Goal: Information Seeking & Learning: Check status

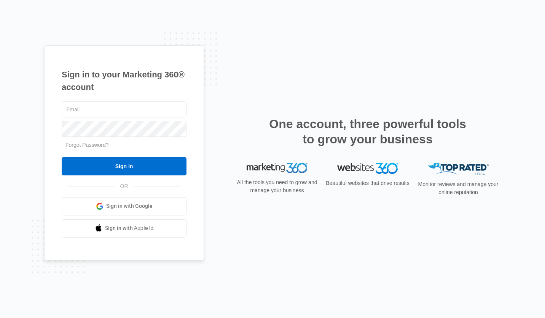
type input "info@lunasolconstruction.com"
click at [138, 165] on input "Sign In" at bounding box center [124, 166] width 125 height 18
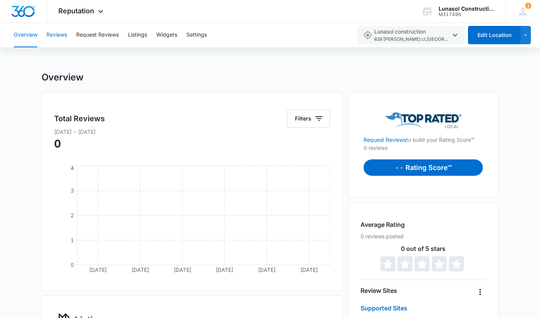
click at [61, 37] on button "Reviews" at bounding box center [56, 35] width 21 height 24
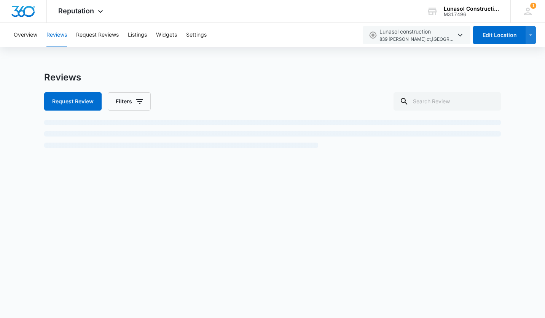
click at [94, 10] on span "Reputation" at bounding box center [76, 11] width 36 height 8
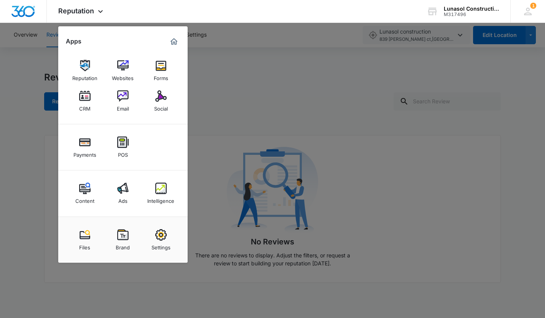
click at [123, 145] on img at bounding box center [122, 141] width 11 height 11
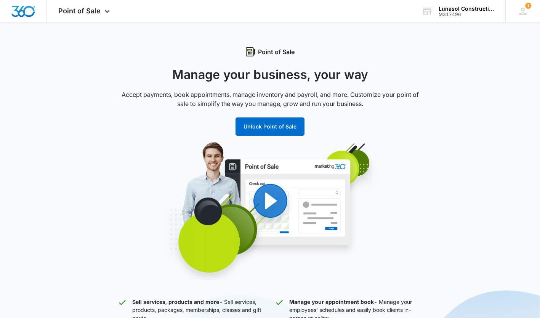
click at [89, 8] on span "Point of Sale" at bounding box center [79, 11] width 42 height 8
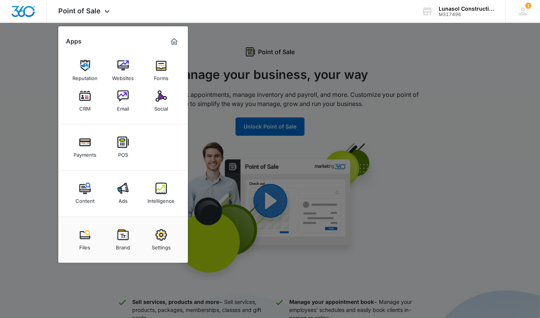
click at [88, 188] on img at bounding box center [84, 187] width 11 height 11
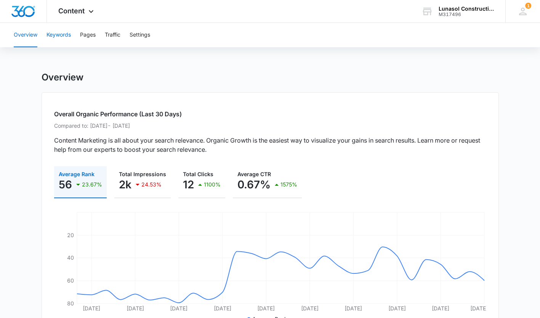
click at [63, 37] on button "Keywords" at bounding box center [58, 35] width 24 height 24
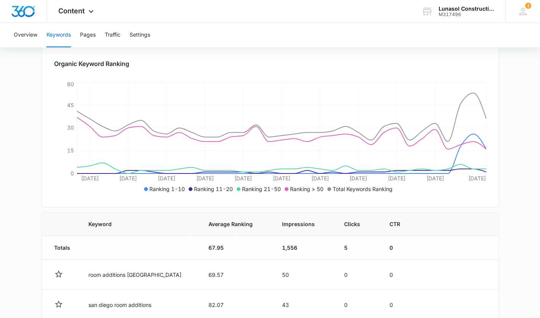
scroll to position [102, 0]
click at [27, 255] on main "Keywords Keywords are words used for search engine optimization (SEO). This rep…" at bounding box center [270, 287] width 540 height 635
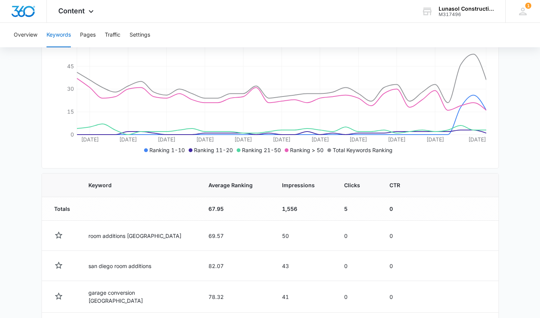
scroll to position [142, 0]
click at [354, 181] on span "Clicks" at bounding box center [352, 184] width 16 height 8
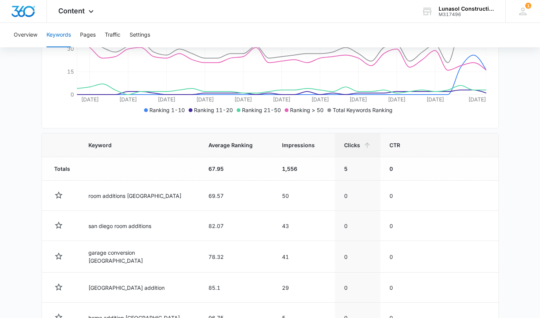
scroll to position [179, 0]
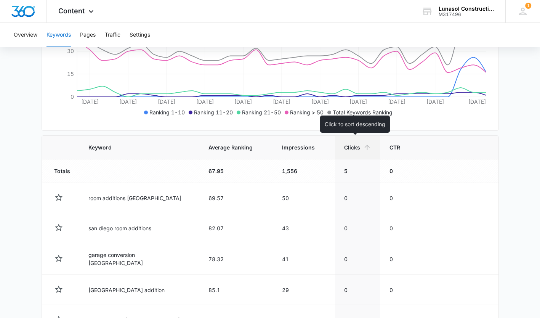
click at [352, 146] on span "Clicks" at bounding box center [352, 147] width 16 height 8
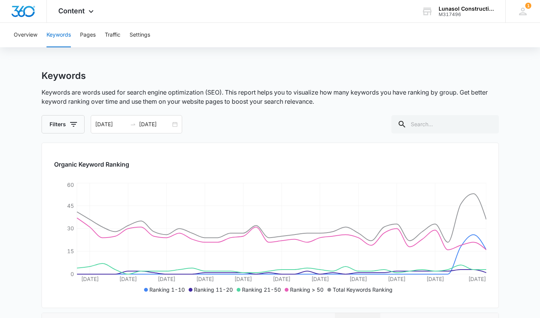
scroll to position [0, 0]
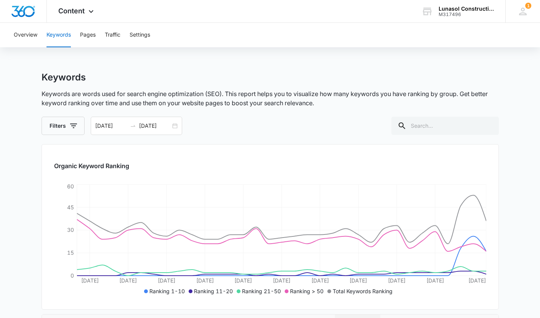
click at [176, 125] on div "[DATE] [DATE]" at bounding box center [136, 126] width 91 height 18
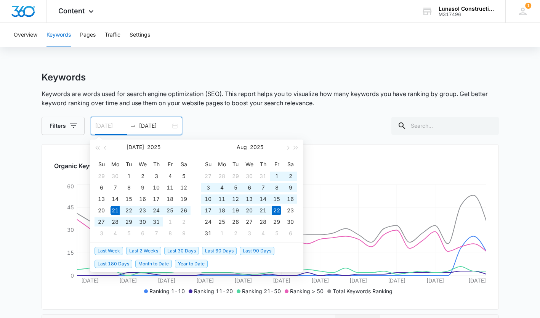
type input "[DATE]"
click at [275, 210] on div "22" at bounding box center [276, 210] width 9 height 9
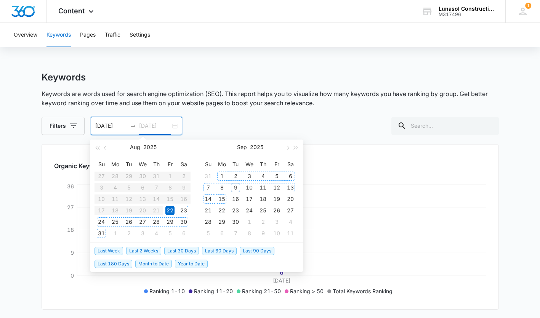
type input "[DATE]"
click at [223, 187] on div "8" at bounding box center [221, 187] width 9 height 9
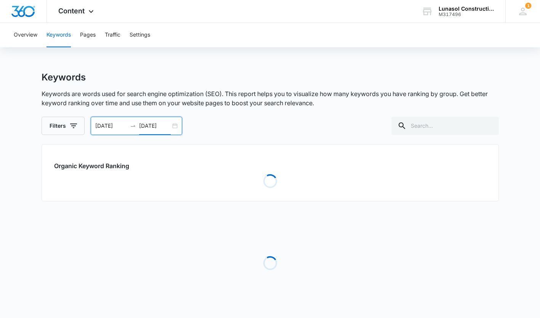
click at [223, 187] on div "Keywords Keywords are words used for search engine optimization (SEO). This rep…" at bounding box center [270, 200] width 457 height 257
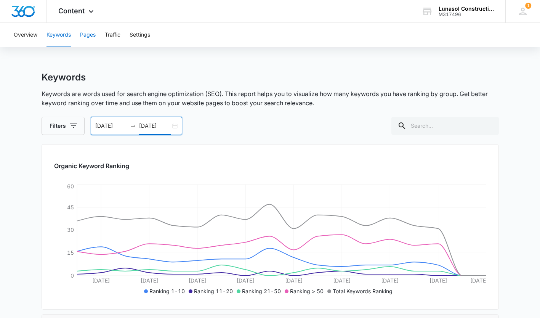
click at [95, 35] on button "Pages" at bounding box center [88, 35] width 16 height 24
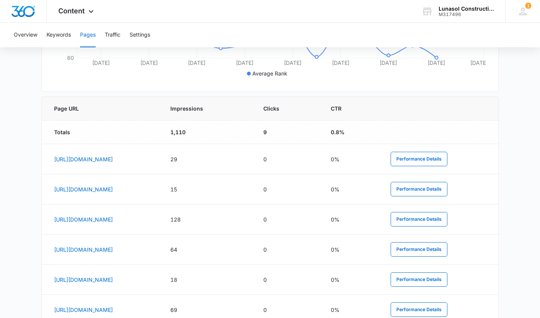
scroll to position [280, 0]
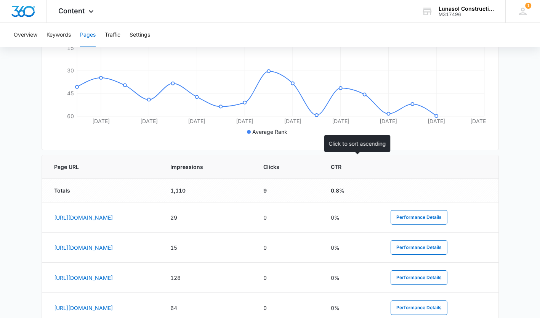
click at [322, 172] on th "Clicks" at bounding box center [288, 167] width 68 height 24
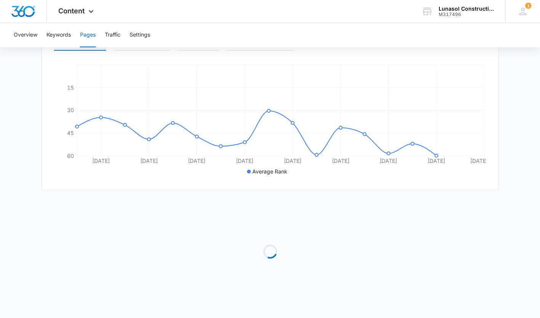
scroll to position [214, 0]
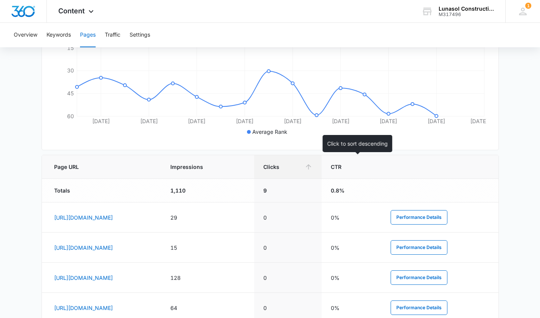
click at [302, 165] on span "Clicks" at bounding box center [282, 167] width 38 height 8
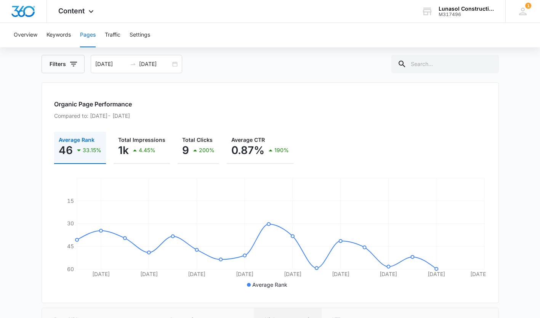
scroll to position [0, 0]
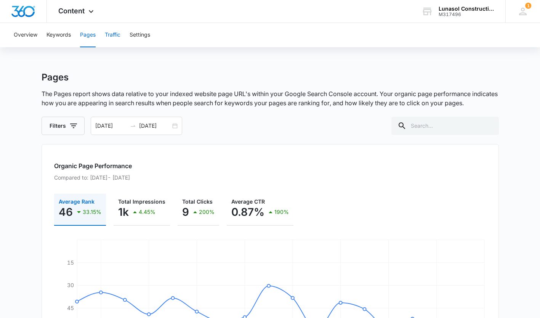
click at [108, 37] on button "Traffic" at bounding box center [113, 35] width 16 height 24
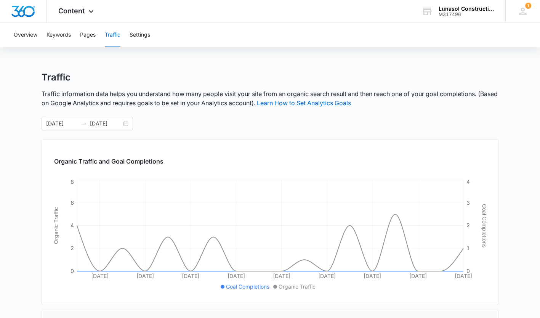
click at [94, 14] on icon at bounding box center [90, 11] width 9 height 9
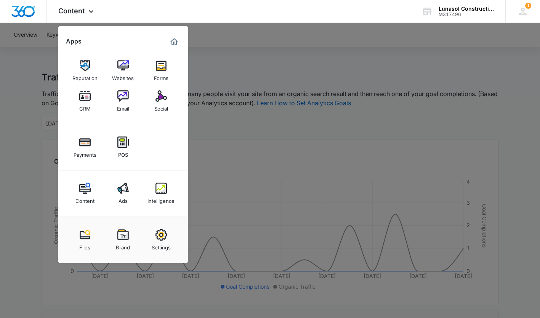
click at [125, 188] on img at bounding box center [122, 187] width 11 height 11
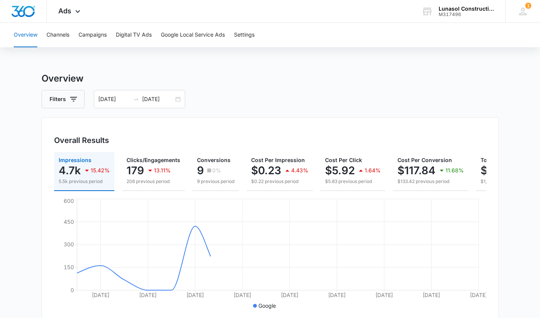
click at [77, 12] on icon at bounding box center [77, 11] width 9 height 9
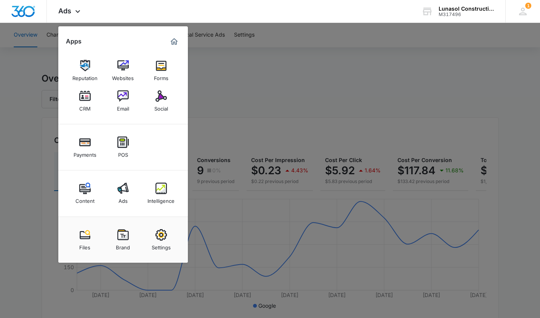
click at [166, 192] on img at bounding box center [160, 187] width 11 height 11
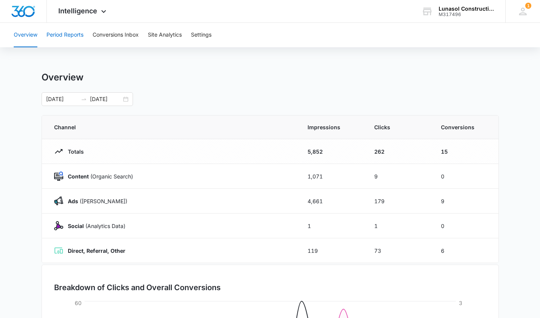
click at [67, 34] on button "Period Reports" at bounding box center [64, 35] width 37 height 24
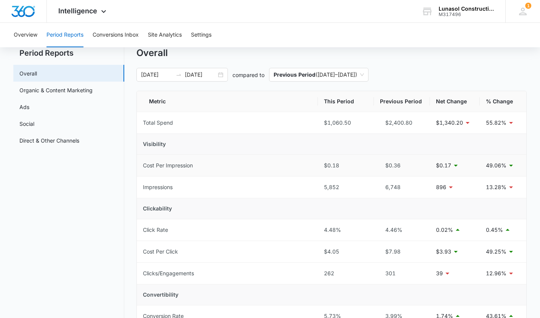
scroll to position [24, 0]
click at [341, 76] on span "Previous Period ( [DATE] – [DATE] )" at bounding box center [318, 75] width 90 height 13
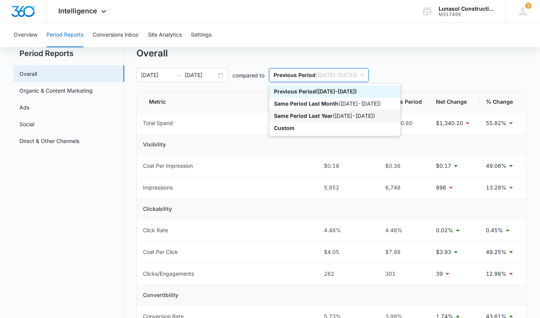
click at [343, 117] on div "Same Period Last Year ( [DATE] - [DATE] )" at bounding box center [334, 116] width 121 height 8
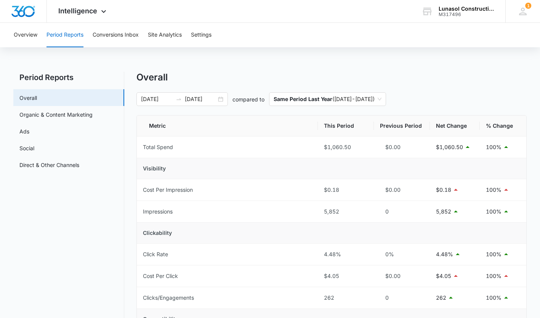
click at [220, 103] on div "[DATE] [DATE]" at bounding box center [181, 99] width 91 height 14
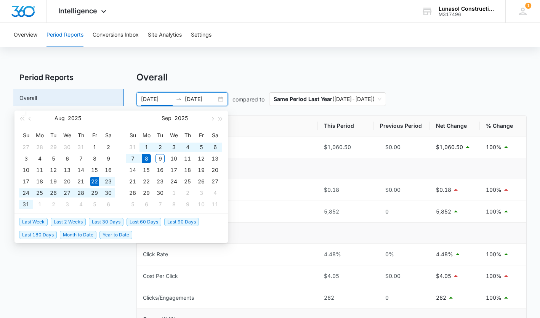
click at [28, 121] on button "button" at bounding box center [30, 117] width 8 height 15
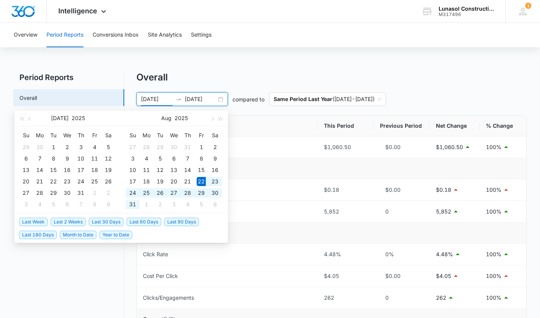
click at [28, 121] on button "button" at bounding box center [30, 117] width 8 height 15
type input "[DATE]"
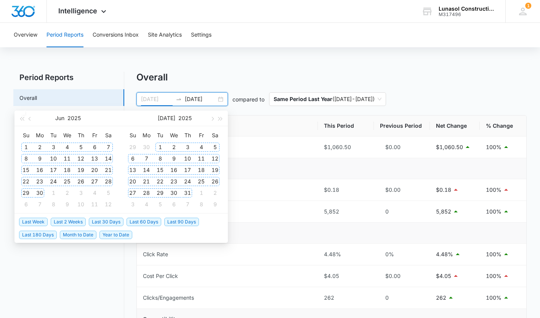
click at [26, 148] on div "1" at bounding box center [25, 146] width 9 height 9
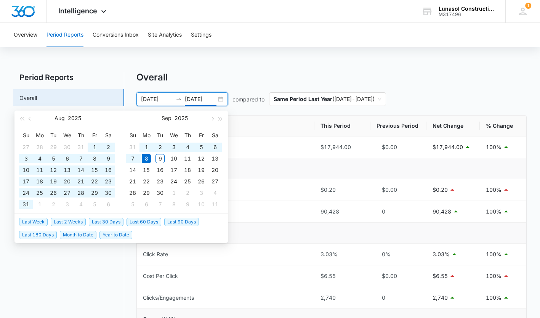
type input "[DATE]"
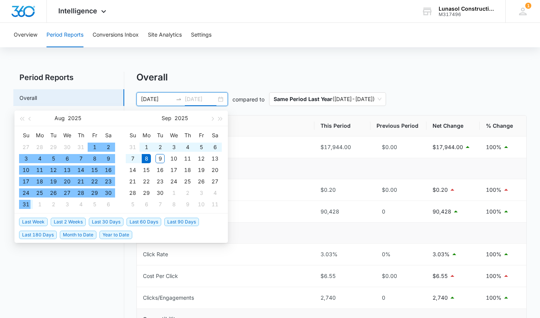
click at [25, 206] on div "31" at bounding box center [25, 204] width 9 height 9
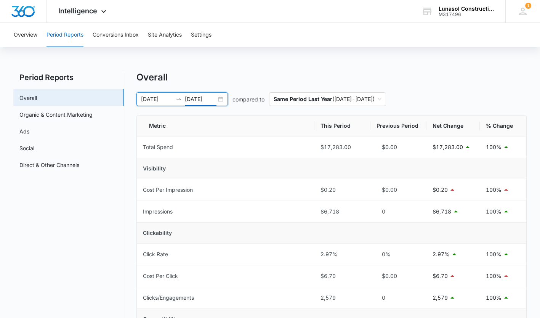
click at [193, 94] on div "[DATE] [DATE]" at bounding box center [181, 99] width 91 height 14
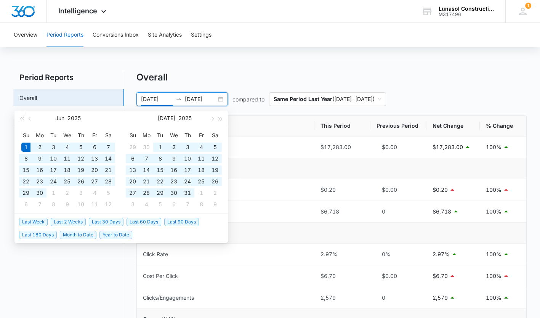
click at [212, 120] on button "button" at bounding box center [212, 117] width 8 height 15
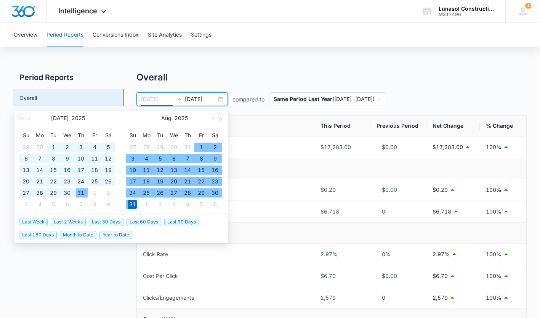
type input "[DATE]"
click at [201, 142] on div "1" at bounding box center [200, 146] width 9 height 9
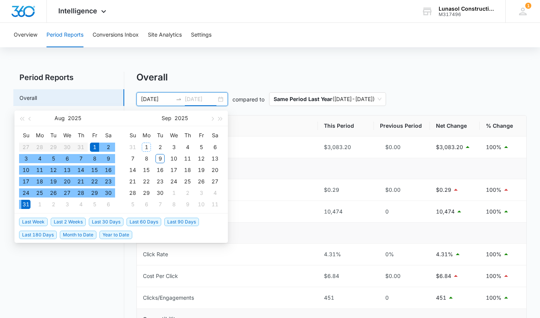
type input "[DATE]"
click at [27, 204] on div "31" at bounding box center [25, 204] width 9 height 9
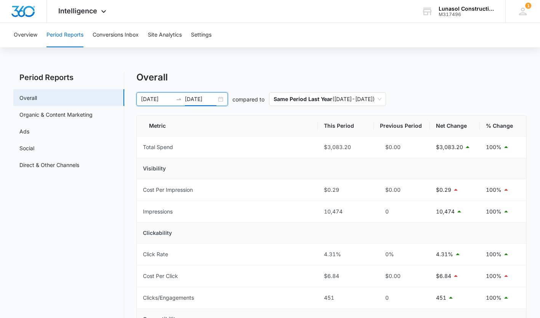
click at [220, 101] on div "[DATE] [DATE]" at bounding box center [181, 99] width 91 height 14
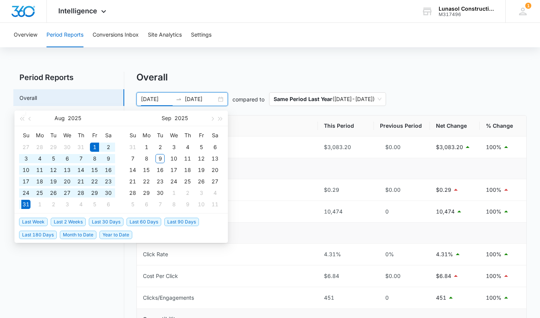
click at [31, 118] on span "button" at bounding box center [31, 119] width 4 height 4
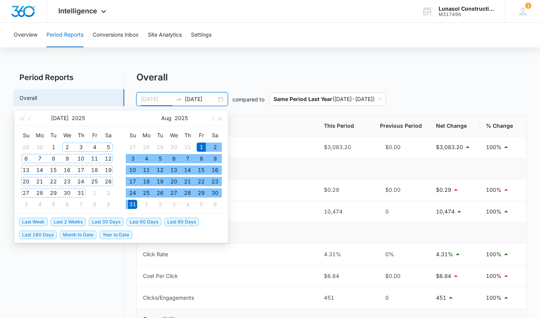
type input "[DATE]"
click at [56, 144] on div "1" at bounding box center [53, 146] width 9 height 9
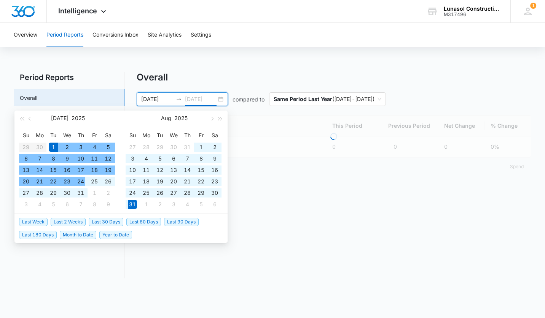
type input "[DATE]"
click at [83, 192] on div "31" at bounding box center [80, 192] width 9 height 9
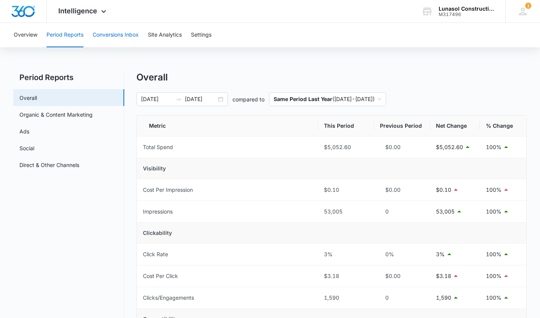
click at [128, 34] on button "Conversions Inbox" at bounding box center [116, 35] width 46 height 24
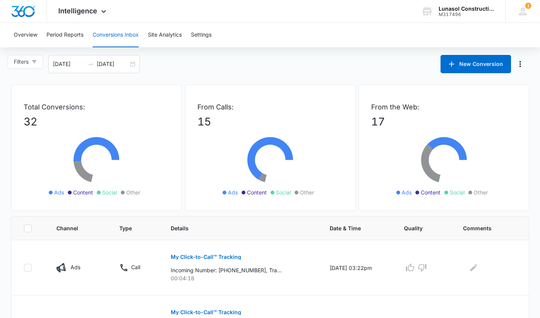
drag, startPoint x: 128, startPoint y: 34, endPoint x: 181, endPoint y: 56, distance: 57.6
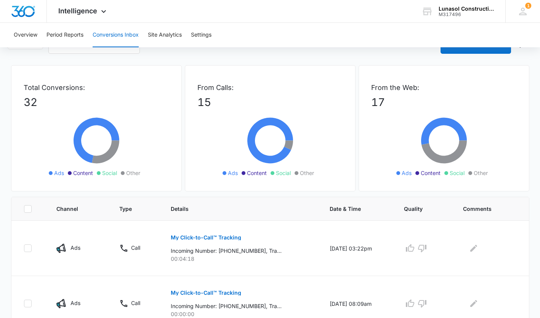
scroll to position [4, 0]
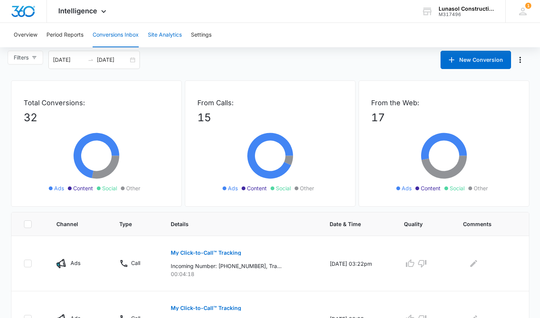
click at [168, 33] on button "Site Analytics" at bounding box center [165, 35] width 34 height 24
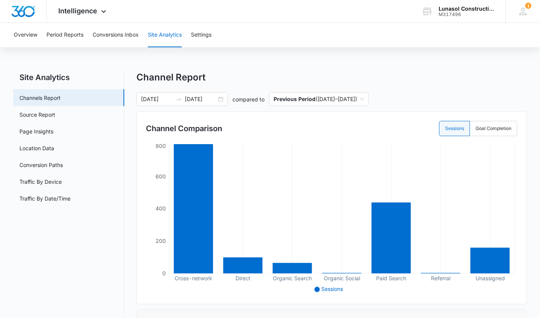
click at [70, 199] on link "Traffic By Date/Time" at bounding box center [44, 198] width 51 height 8
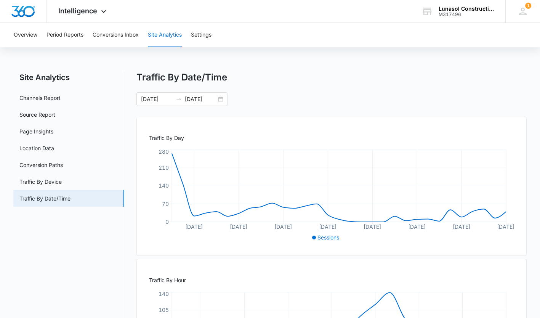
click at [101, 11] on icon at bounding box center [103, 11] width 9 height 9
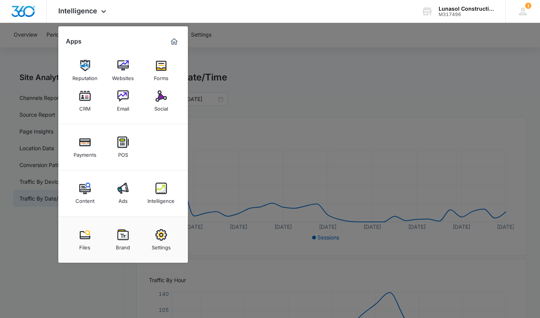
click at [118, 197] on div "Ads" at bounding box center [122, 199] width 9 height 10
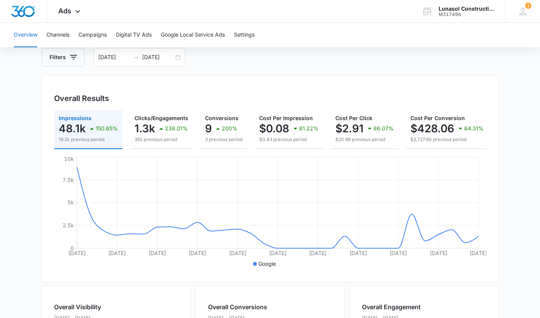
scroll to position [41, 0]
click at [179, 61] on div "[DATE] [DATE]" at bounding box center [139, 58] width 91 height 18
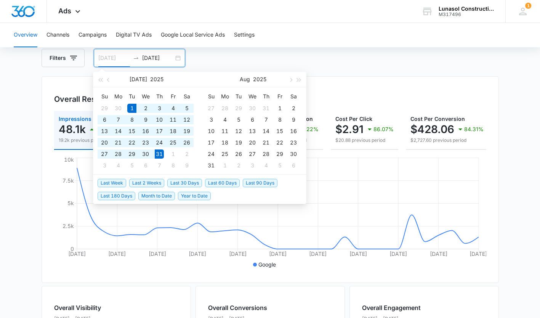
type input "[DATE]"
click at [278, 106] on div "1" at bounding box center [279, 108] width 9 height 9
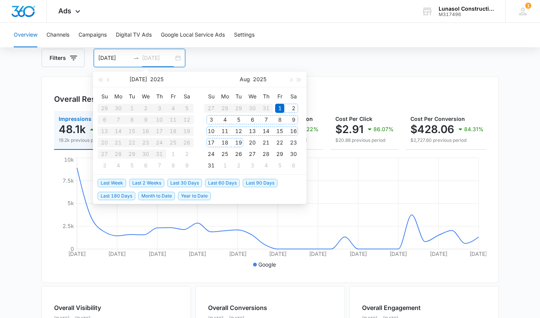
type input "[DATE]"
click at [212, 163] on div "31" at bounding box center [210, 165] width 9 height 9
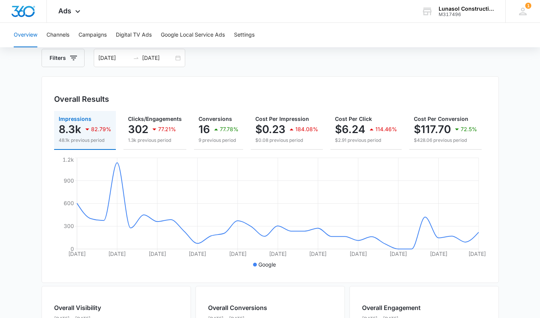
click at [330, 81] on div "Overall Results Impressions 8.3k 82.79% 48.1k previous period Clicks/Engagement…" at bounding box center [270, 179] width 457 height 206
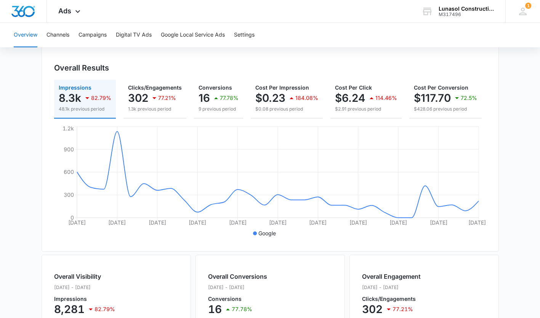
scroll to position [0, 0]
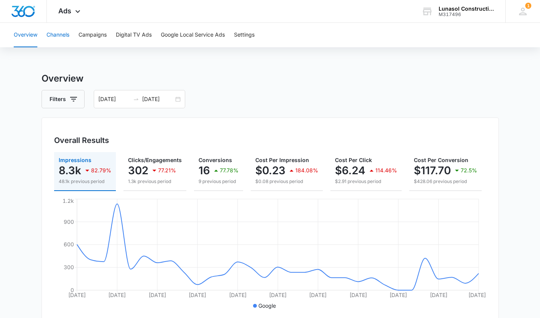
click at [61, 34] on button "Channels" at bounding box center [57, 35] width 23 height 24
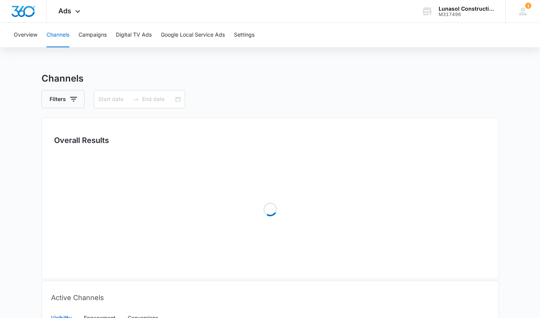
type input "[DATE]"
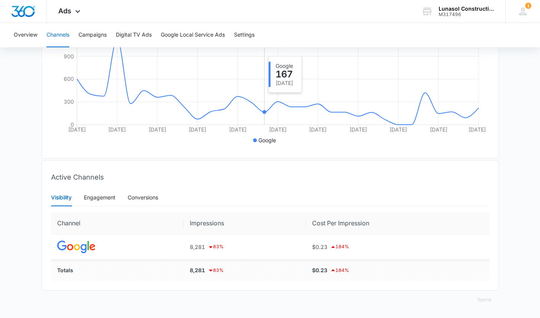
scroll to position [171, 0]
click at [115, 200] on div "Engagement" at bounding box center [100, 197] width 32 height 8
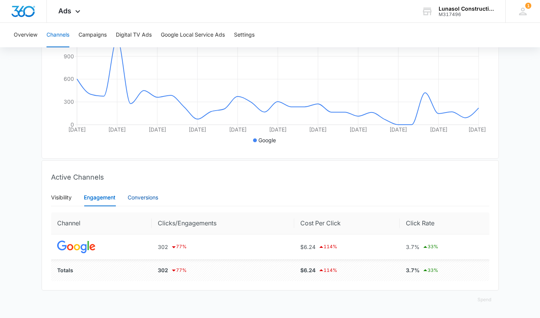
click at [137, 197] on div "Conversions" at bounding box center [143, 197] width 30 height 8
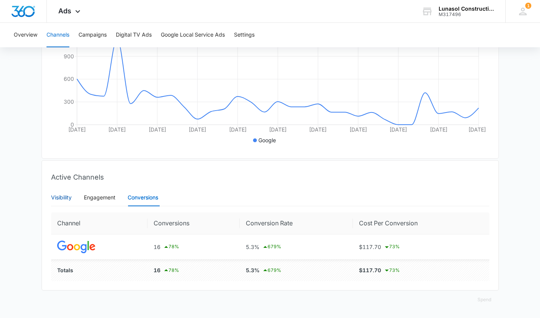
click at [53, 199] on div "Visibility" at bounding box center [61, 197] width 21 height 8
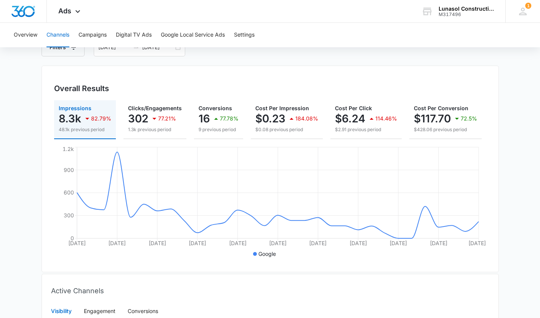
scroll to position [51, 0]
click at [95, 35] on button "Campaigns" at bounding box center [92, 35] width 28 height 24
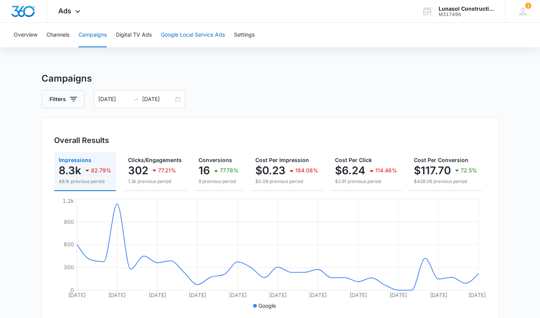
click at [195, 29] on button "Google Local Service Ads" at bounding box center [193, 35] width 64 height 24
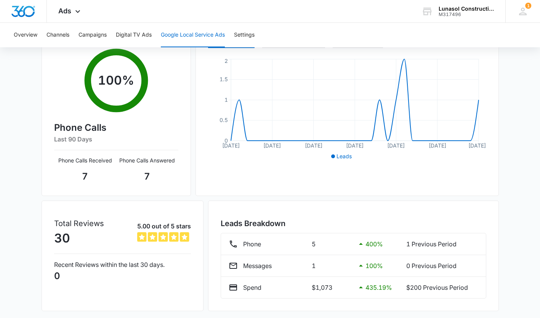
scroll to position [150, 0]
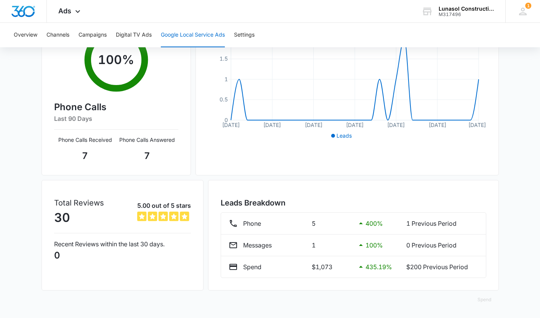
click at [252, 223] on p "Phone" at bounding box center [252, 223] width 18 height 9
click at [425, 224] on p "1 Previous Period" at bounding box center [442, 223] width 72 height 9
click at [349, 166] on div "Leads 6 500% 1 Previous Period Responsiveness 100% 0% 100% Previous Period Revi…" at bounding box center [346, 72] width 303 height 208
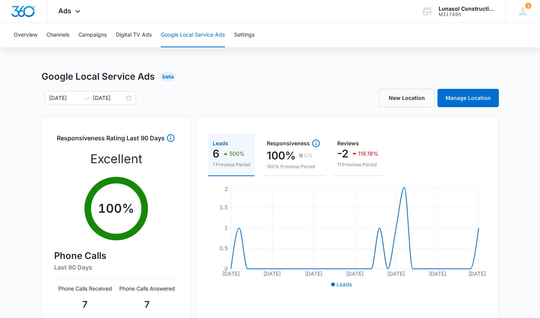
scroll to position [2, 0]
click at [356, 155] on icon "button" at bounding box center [354, 153] width 9 height 9
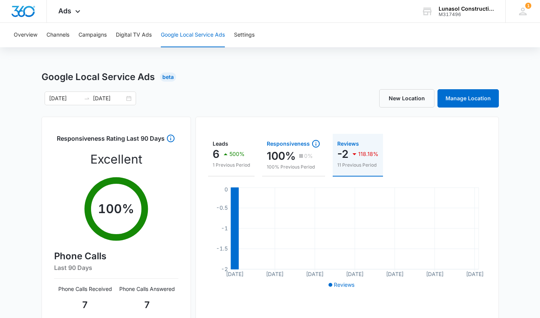
click at [307, 153] on p "0%" at bounding box center [308, 155] width 9 height 5
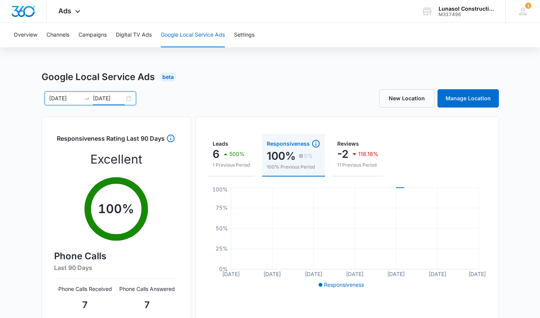
click at [111, 95] on input "[DATE]" at bounding box center [109, 98] width 32 height 8
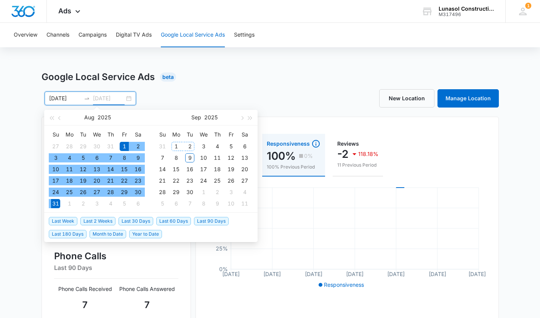
type input "[DATE]"
click at [179, 145] on div "1" at bounding box center [175, 146] width 9 height 9
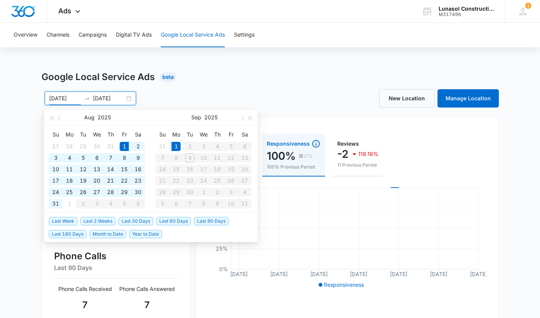
type input "[DATE]"
click at [175, 147] on div "1" at bounding box center [175, 146] width 9 height 9
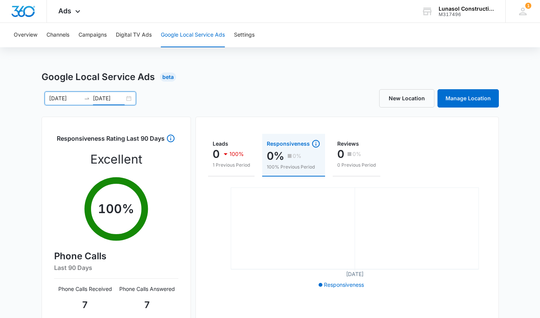
click at [111, 101] on input "[DATE]" at bounding box center [109, 98] width 32 height 8
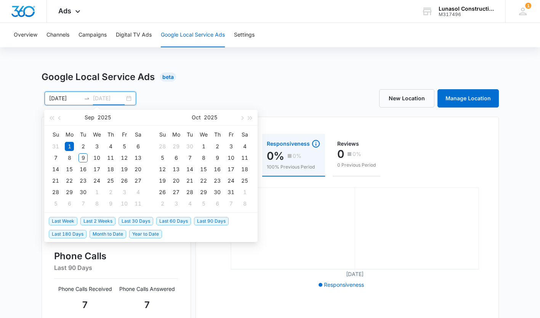
click at [71, 145] on div "1" at bounding box center [69, 146] width 9 height 9
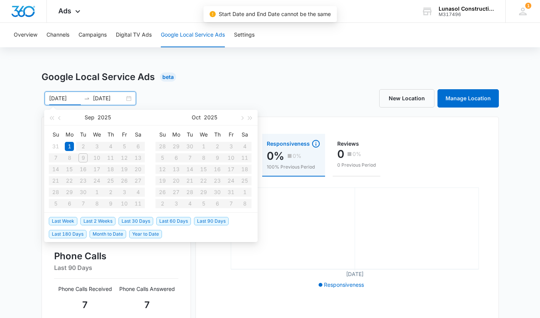
click at [86, 158] on table "Su Mo Tu We Th Fr Sa 31 1 2 3 4 5 6 7 8 9 10 11 12 13 14 15 16 17 18 19 20 21 2…" at bounding box center [97, 168] width 96 height 81
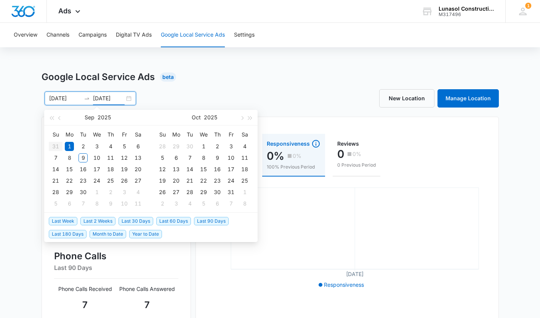
click at [112, 98] on input "[DATE]" at bounding box center [109, 98] width 32 height 8
type input "[DATE]"
click at [82, 157] on div "9" at bounding box center [82, 157] width 9 height 9
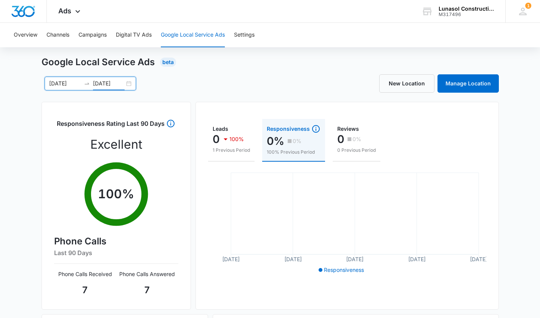
scroll to position [0, 0]
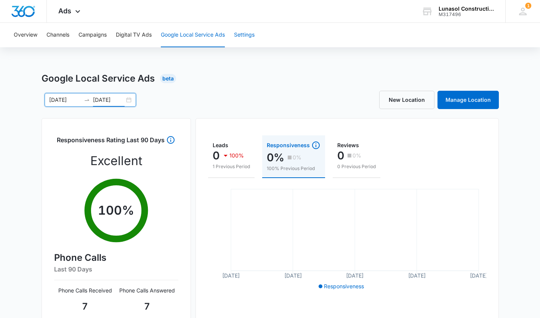
click at [241, 35] on button "Settings" at bounding box center [244, 35] width 21 height 24
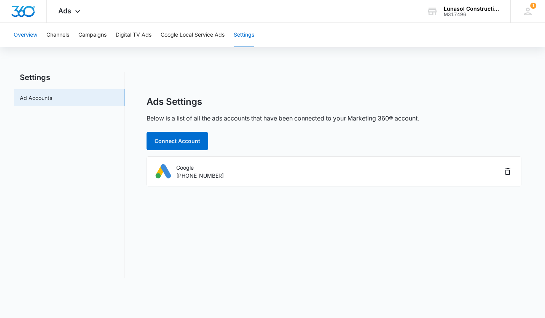
click at [28, 37] on button "Overview" at bounding box center [26, 35] width 24 height 24
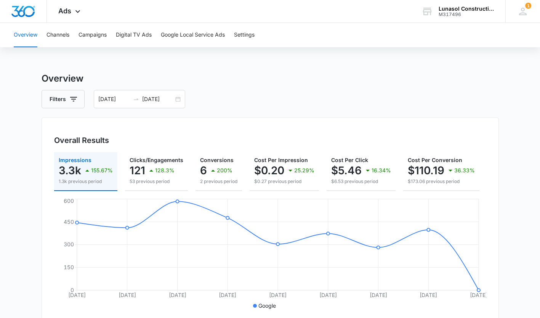
drag, startPoint x: 249, startPoint y: 108, endPoint x: 236, endPoint y: 87, distance: 24.6
click at [97, 35] on button "Campaigns" at bounding box center [92, 35] width 28 height 24
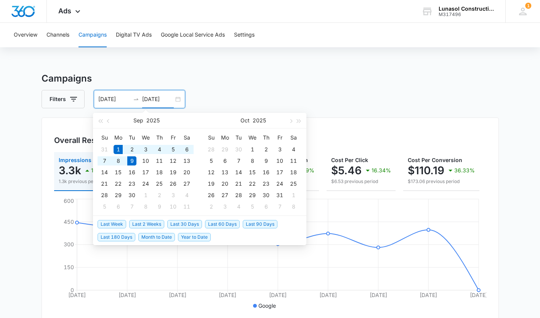
click at [144, 100] on input "[DATE]" at bounding box center [158, 99] width 32 height 8
click at [110, 124] on button "button" at bounding box center [108, 120] width 8 height 15
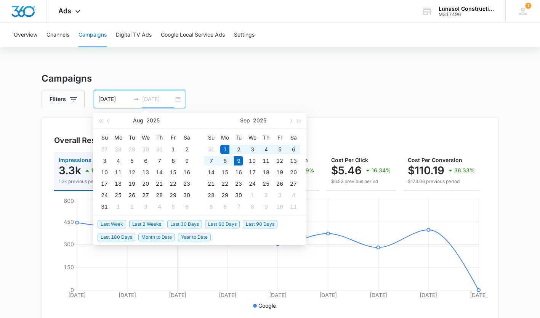
type input "[DATE]"
click at [175, 151] on div "1" at bounding box center [172, 149] width 9 height 9
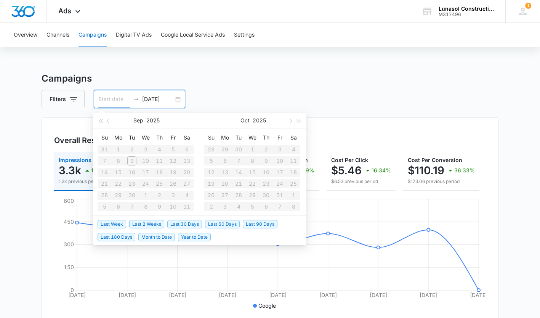
click at [117, 97] on input at bounding box center [114, 99] width 32 height 8
click at [159, 101] on input "[DATE]" at bounding box center [158, 99] width 32 height 8
type input "[DATE]"
click at [104, 205] on div "31" at bounding box center [104, 206] width 9 height 9
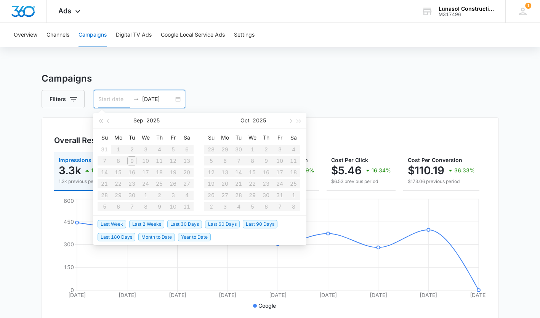
click at [109, 124] on button "button" at bounding box center [108, 120] width 8 height 15
click at [175, 150] on div "1" at bounding box center [172, 149] width 9 height 9
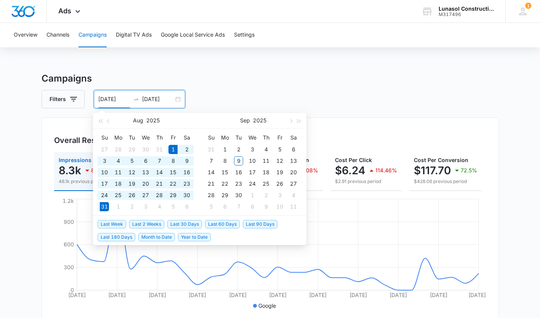
click at [119, 101] on input "[DATE]" at bounding box center [114, 99] width 32 height 8
type input "[DATE]"
click at [224, 147] on div "1" at bounding box center [224, 149] width 9 height 9
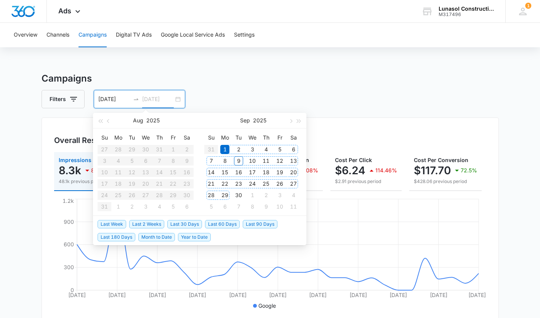
type input "[DATE]"
click at [237, 196] on div "30" at bounding box center [238, 194] width 9 height 9
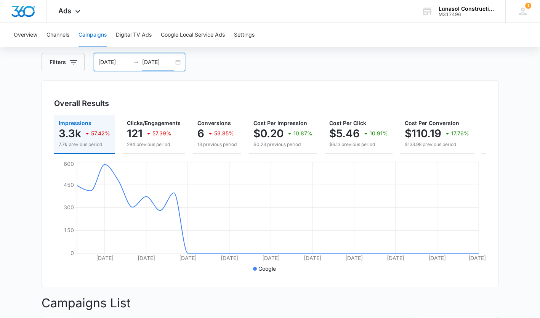
scroll to position [38, 0]
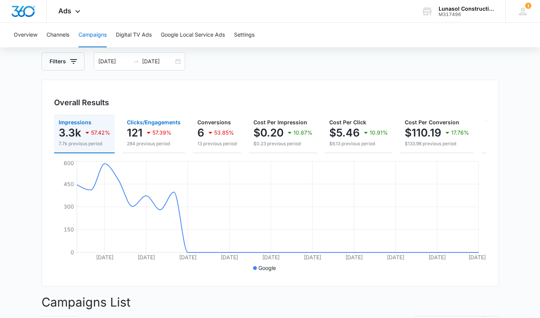
click at [153, 132] on p "57.39%" at bounding box center [161, 132] width 19 height 5
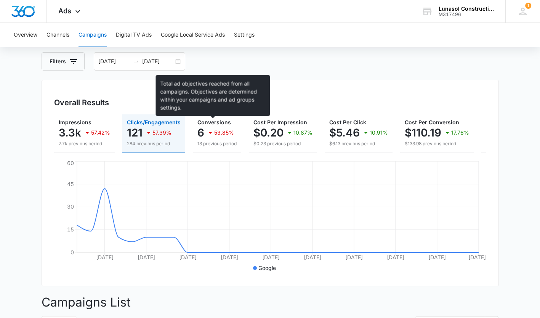
click at [214, 124] on span "Conversions" at bounding box center [214, 122] width 34 height 6
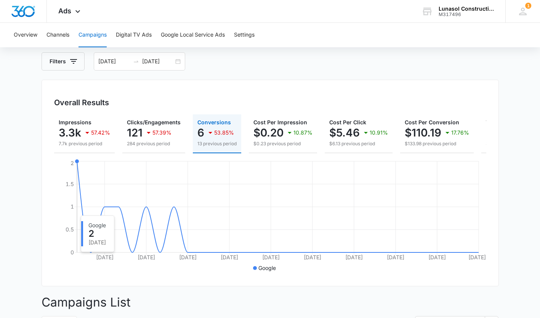
click at [79, 217] on icon "[DATE] [DATE] [DATE] Sep [DATE] Sep [DATE] Sep [DATE] Sep 30 0 0.5 1 1.5 2" at bounding box center [270, 216] width 432 height 114
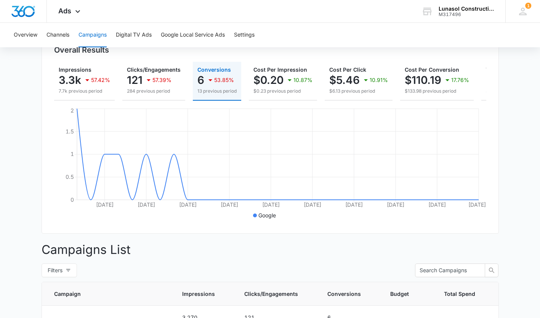
scroll to position [85, 0]
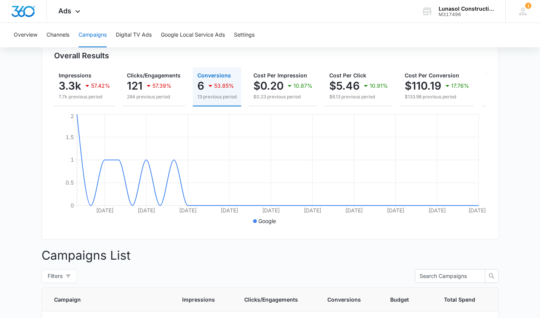
click at [214, 81] on icon "button" at bounding box center [210, 85] width 9 height 9
click at [189, 30] on button "Google Local Service Ads" at bounding box center [193, 35] width 64 height 24
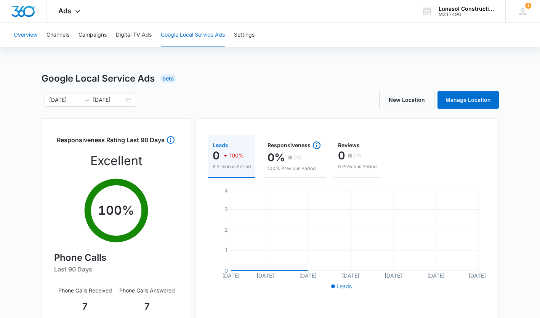
click at [34, 35] on button "Overview" at bounding box center [26, 35] width 24 height 24
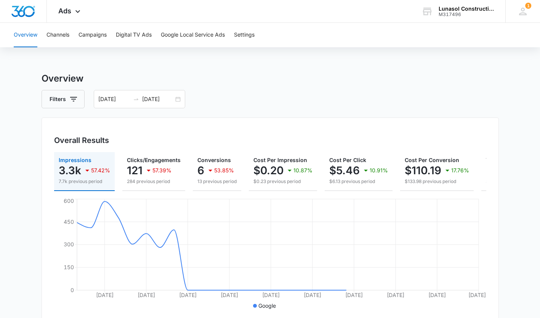
click at [79, 7] on div "Ads Apps Reputation Websites Forms CRM Email Social Payments POS Content Ads In…" at bounding box center [70, 11] width 47 height 22
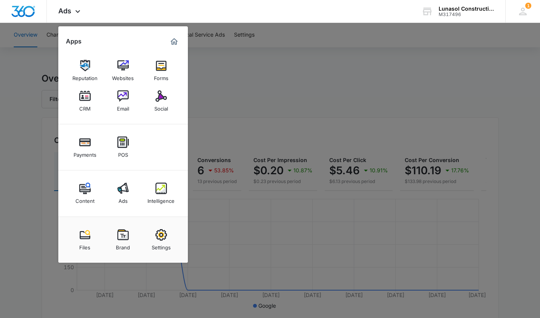
click at [88, 100] on img at bounding box center [84, 95] width 11 height 11
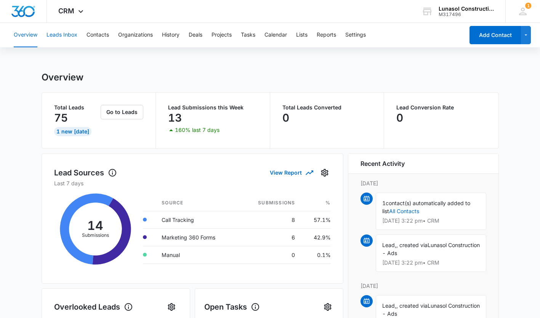
click at [65, 34] on button "Leads Inbox" at bounding box center [61, 35] width 31 height 24
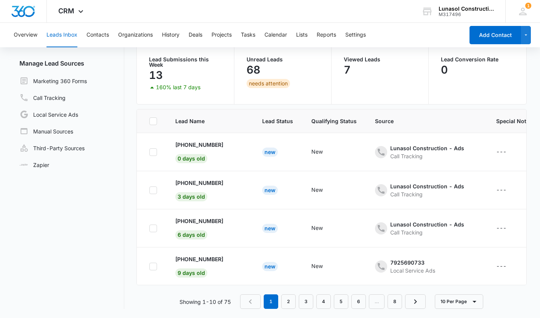
click at [84, 8] on div "CRM Apps Reputation Websites Forms CRM Email Social Payments POS Content Ads In…" at bounding box center [72, 11] width 50 height 22
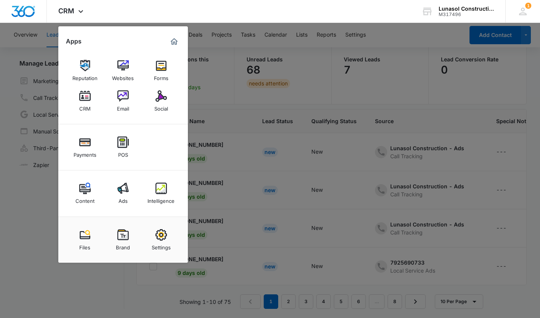
click at [86, 193] on img at bounding box center [84, 187] width 11 height 11
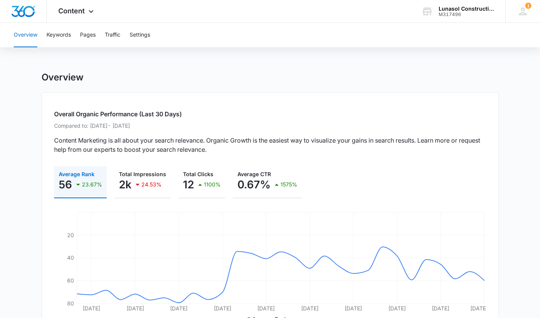
click at [97, 10] on div "Content Apps Reputation Websites Forms CRM Email Social Payments POS Content Ad…" at bounding box center [77, 11] width 60 height 22
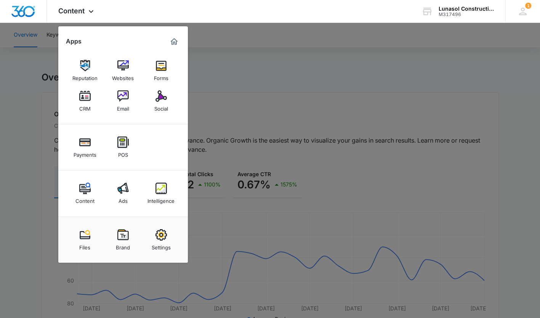
click at [127, 200] on link "Ads" at bounding box center [123, 193] width 29 height 29
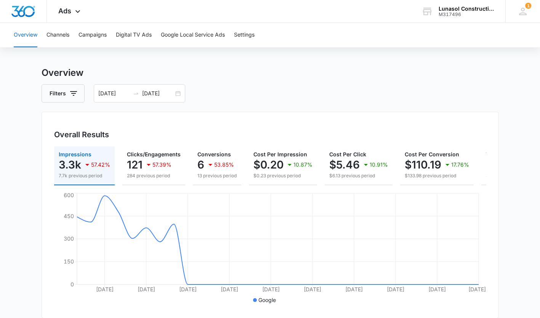
scroll to position [6, 0]
click at [214, 160] on div "53.85%" at bounding box center [220, 163] width 28 height 15
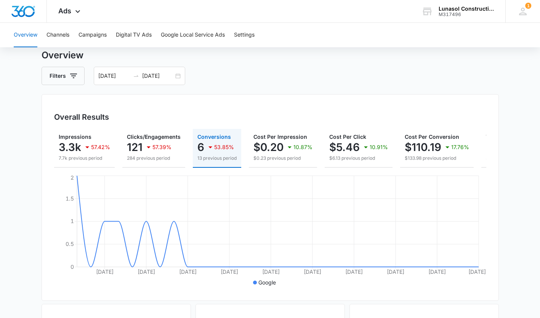
scroll to position [0, 0]
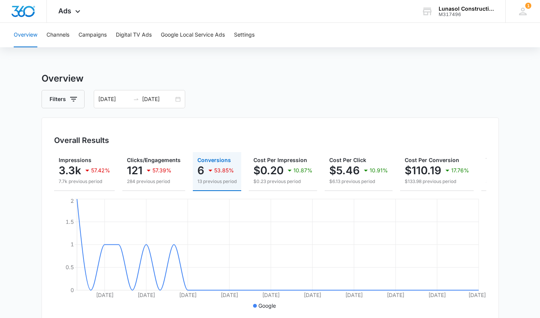
click at [522, 15] on icon at bounding box center [523, 12] width 8 height 8
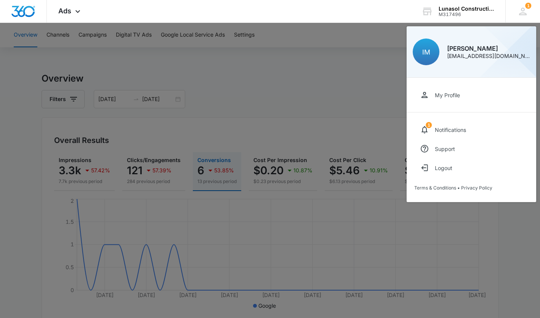
click at [449, 128] on div "Notifications" at bounding box center [449, 129] width 31 height 6
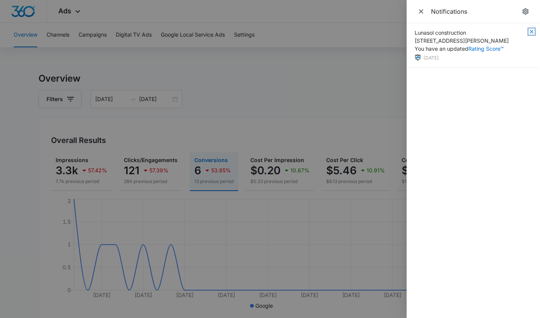
click at [528, 29] on icon "button" at bounding box center [531, 32] width 6 height 6
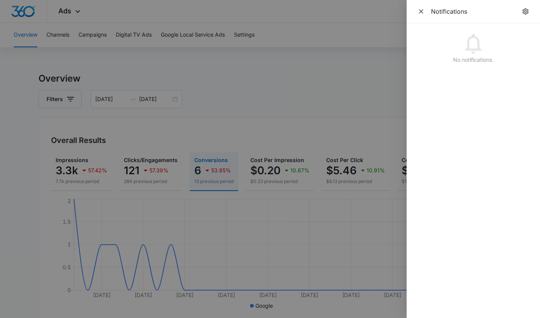
click at [415, 14] on span "Close" at bounding box center [420, 11] width 11 height 11
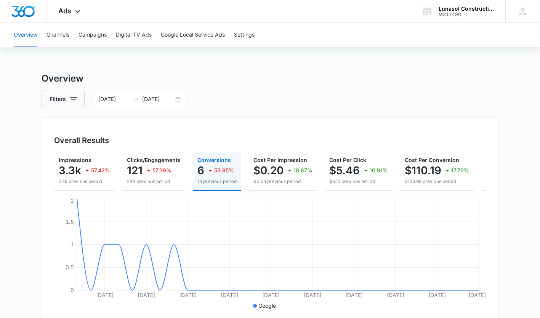
click at [257, 104] on div "Filters [DATE] [DATE]" at bounding box center [270, 99] width 457 height 18
click at [77, 10] on icon at bounding box center [77, 11] width 9 height 9
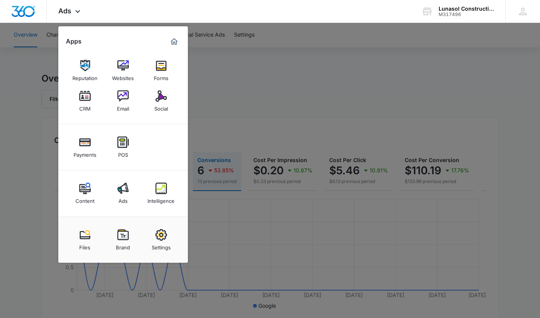
click at [170, 188] on link "Intelligence" at bounding box center [161, 193] width 29 height 29
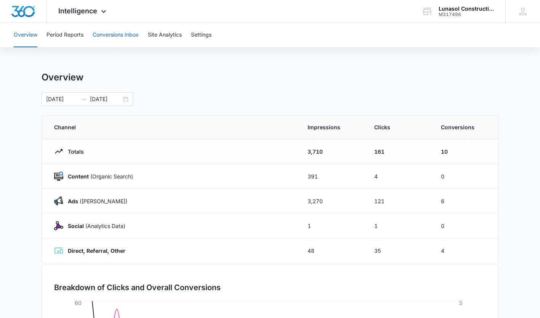
click at [118, 36] on button "Conversions Inbox" at bounding box center [116, 35] width 46 height 24
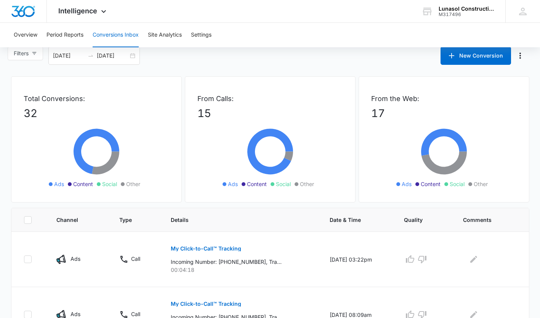
scroll to position [10, 0]
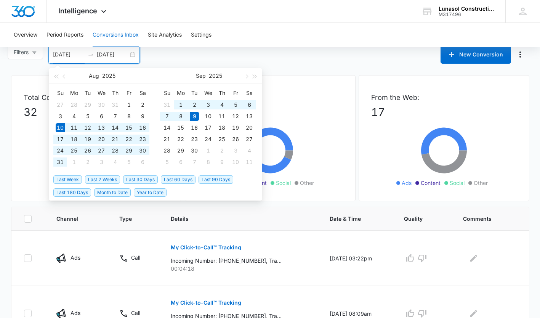
click at [79, 58] on input "[DATE]" at bounding box center [69, 54] width 32 height 8
type input "[DATE]"
click at [177, 104] on div "1" at bounding box center [180, 104] width 9 height 9
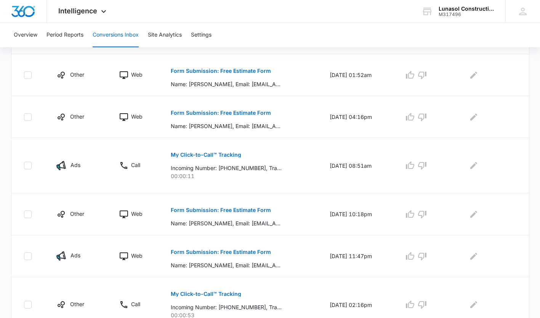
scroll to position [431, 0]
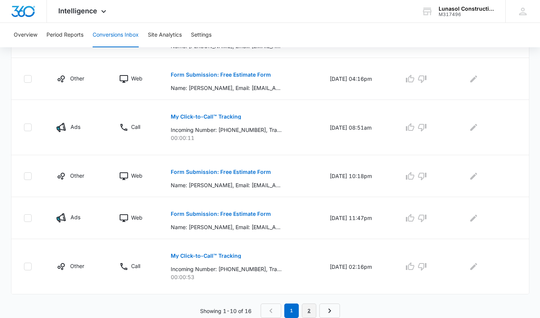
click at [311, 308] on link "2" at bounding box center [309, 310] width 14 height 14
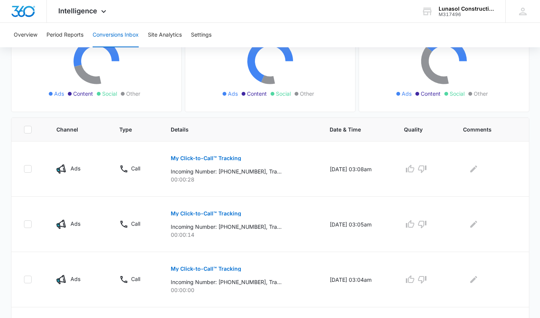
scroll to position [237, 0]
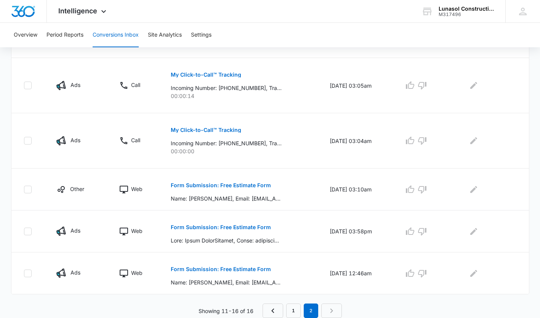
click at [251, 190] on button "Form Submission: Free Estimate Form" at bounding box center [221, 185] width 100 height 18
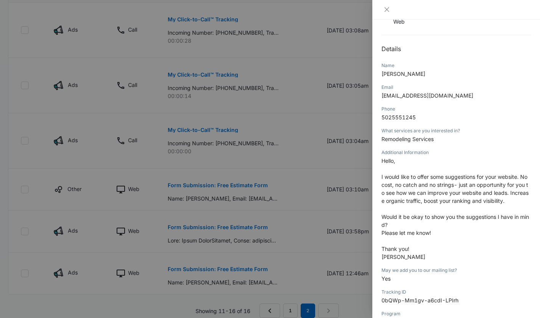
scroll to position [162, 0]
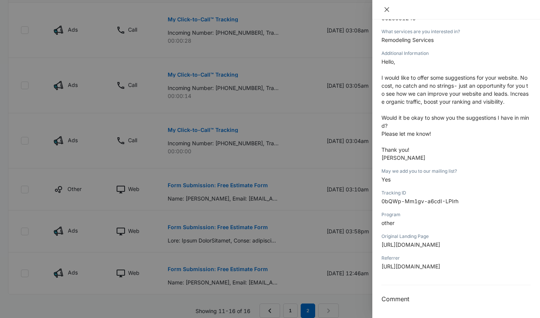
click at [382, 7] on button "Close" at bounding box center [386, 9] width 11 height 7
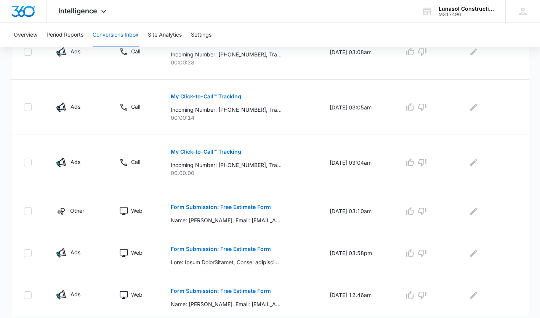
scroll to position [237, 0]
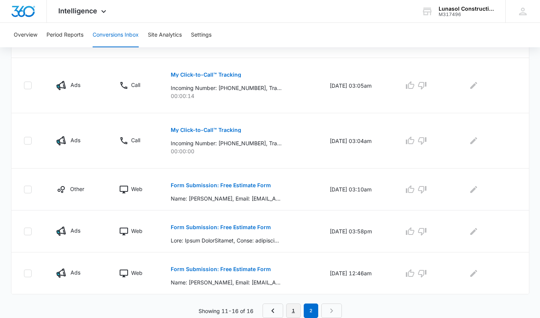
click at [297, 311] on link "1" at bounding box center [293, 310] width 14 height 14
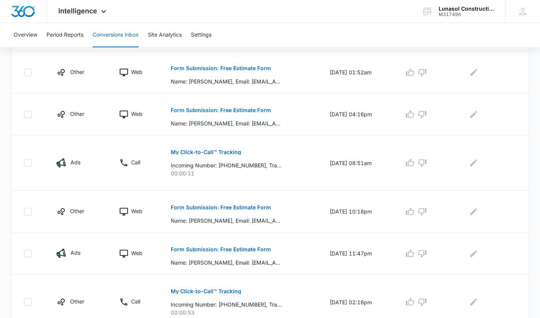
scroll to position [431, 0]
